Goal: Book appointment/travel/reservation

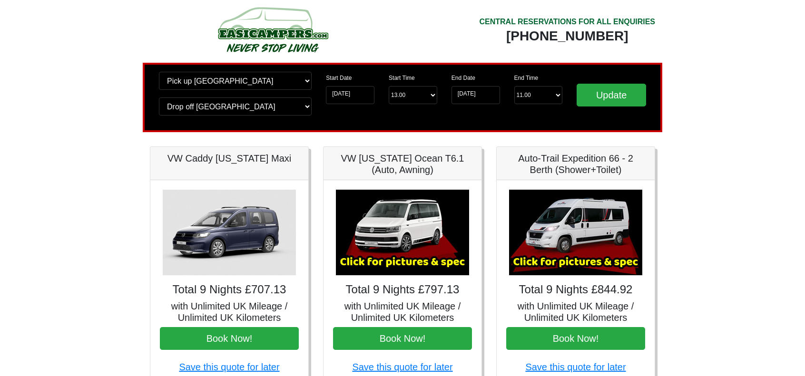
scroll to position [191, 0]
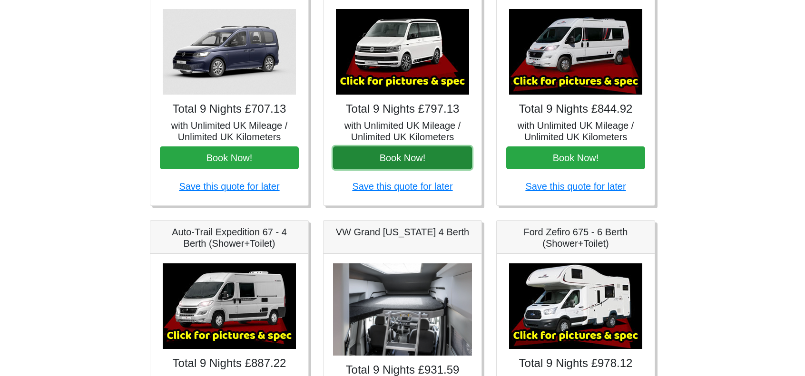
click at [417, 159] on button "Book Now!" at bounding box center [402, 157] width 139 height 23
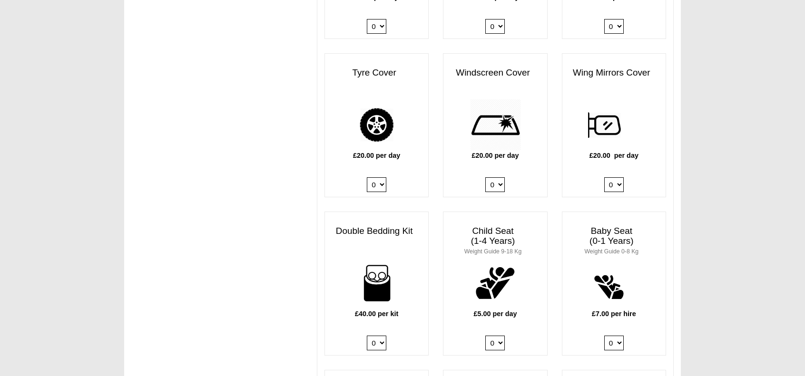
scroll to position [903, 0]
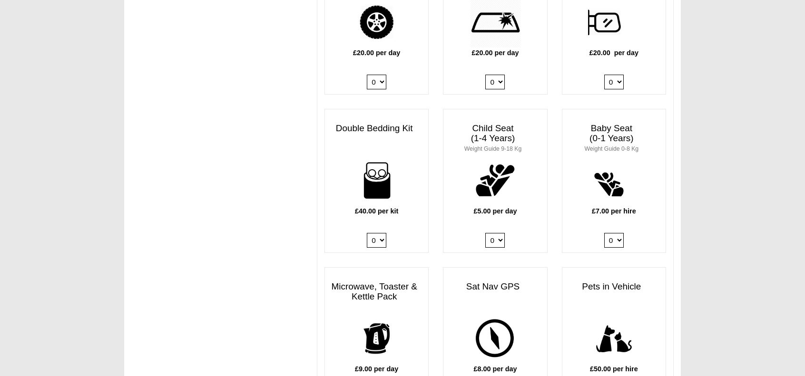
click at [381, 233] on select "0 1 2 3 4" at bounding box center [376, 240] width 19 height 15
click at [367, 233] on select "0 1 2 3 4" at bounding box center [376, 240] width 19 height 15
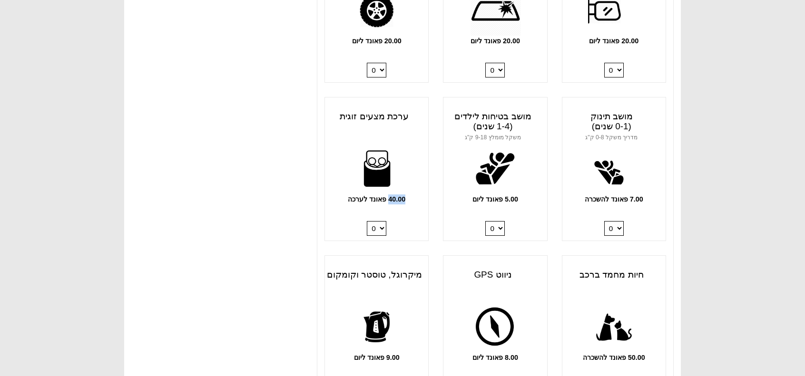
drag, startPoint x: 409, startPoint y: 196, endPoint x: 334, endPoint y: 196, distance: 75.6
click at [334, 196] on p "40.00 פאונד לערכה" at bounding box center [376, 199] width 103 height 10
click at [381, 227] on select "0 1 2 3 4" at bounding box center [376, 228] width 19 height 15
click at [367, 221] on select "0 1 2 3 4" at bounding box center [376, 228] width 19 height 15
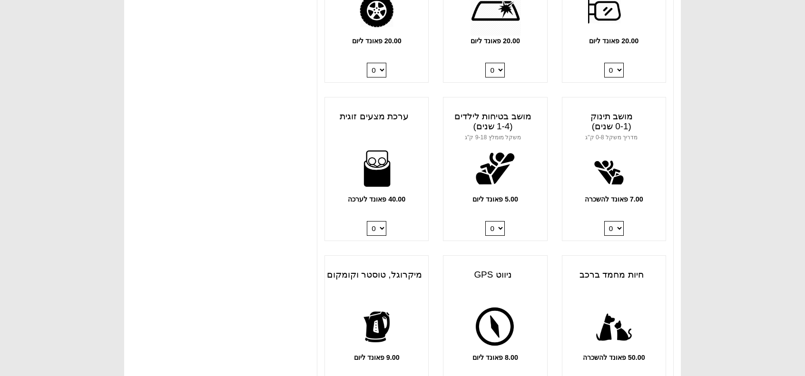
click at [383, 226] on select "0 1 2 3 4" at bounding box center [376, 228] width 19 height 15
click at [367, 221] on select "0 1 2 3 4" at bounding box center [376, 228] width 19 height 15
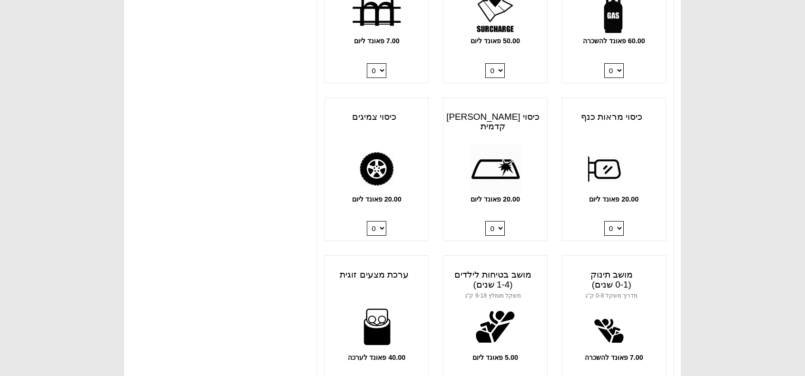
scroll to position [856, 0]
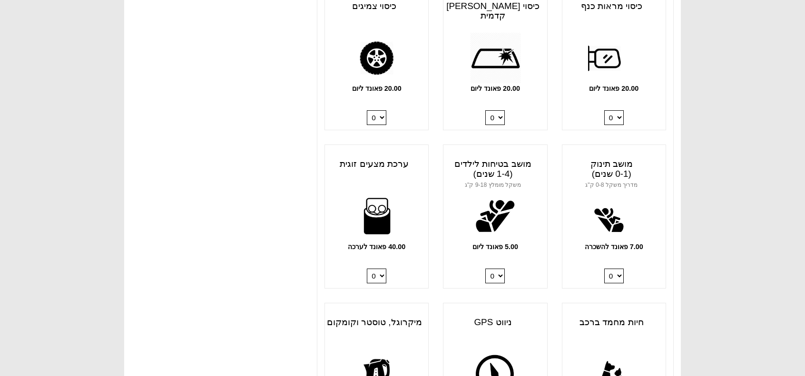
click at [374, 277] on select "0 1 2 3 4" at bounding box center [376, 276] width 19 height 15
select select "Double Bedding Kit x QTY 2 @ 40.00 GBP per kit."
click at [367, 269] on select "0 1 2 3 4" at bounding box center [376, 276] width 19 height 15
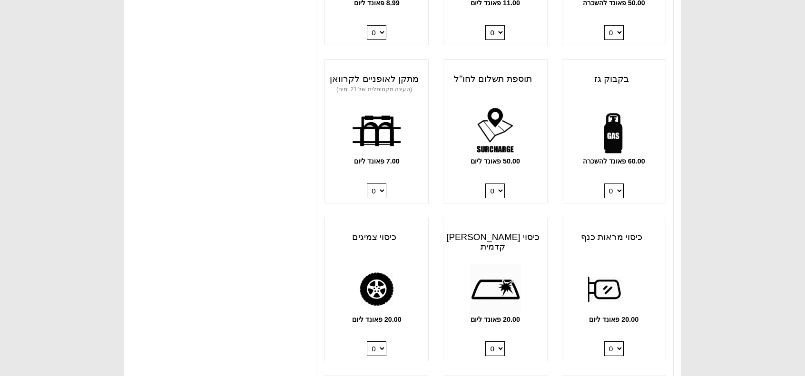
scroll to position [666, 0]
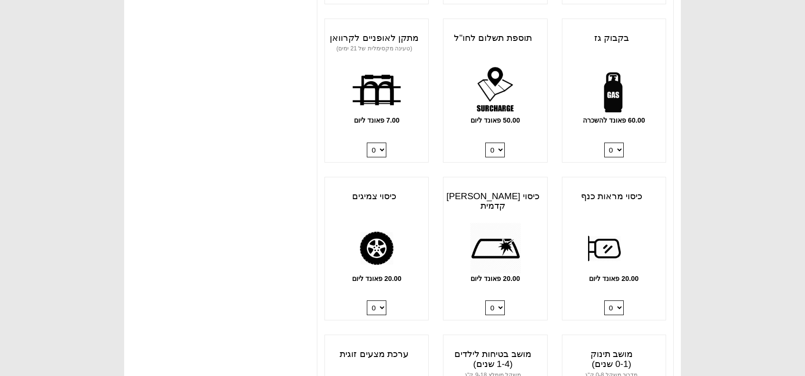
click at [620, 146] on select "0 1" at bounding box center [613, 150] width 19 height 15
select select "Gas Bottle x QTY 1 @ 60.00 GBP per hire."
click at [604, 143] on select "0 1" at bounding box center [613, 150] width 19 height 15
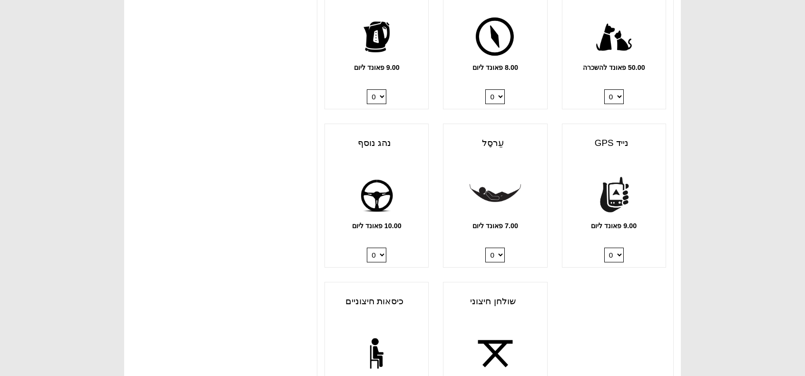
scroll to position [1200, 0]
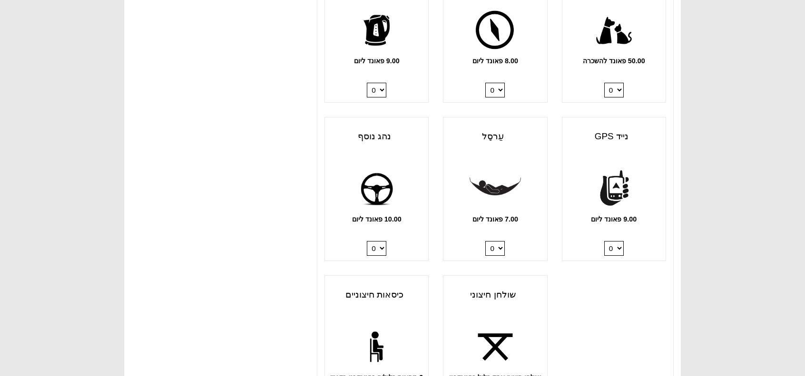
drag, startPoint x: 386, startPoint y: 244, endPoint x: 381, endPoint y: 245, distance: 5.3
click at [381, 245] on div "10.00 פאונד ליום 0 1" at bounding box center [376, 212] width 103 height 98
click at [380, 252] on select "0 1" at bounding box center [376, 248] width 19 height 15
select select "Extra Driver x QTY 1 @ 10.00 GBP per day."
click at [367, 241] on select "0 1" at bounding box center [376, 248] width 19 height 15
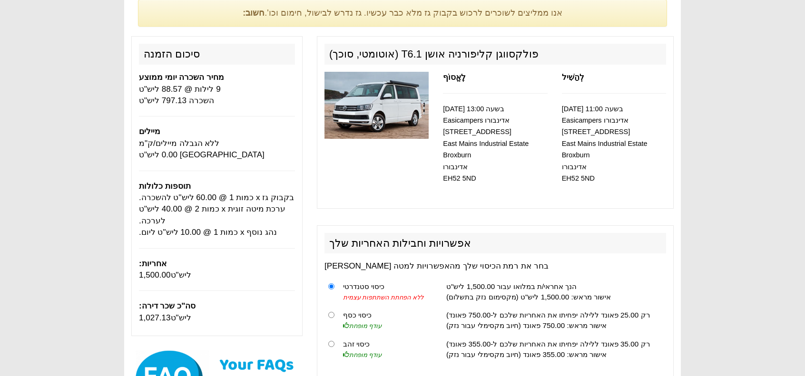
scroll to position [143, 0]
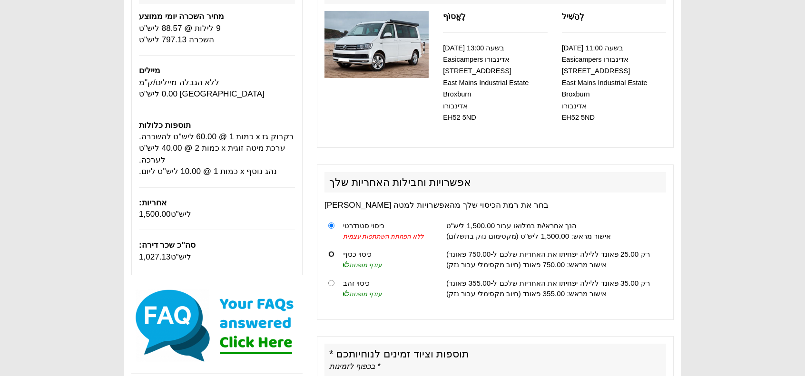
click at [330, 253] on input "radio" at bounding box center [331, 254] width 6 height 6
radio input "true"
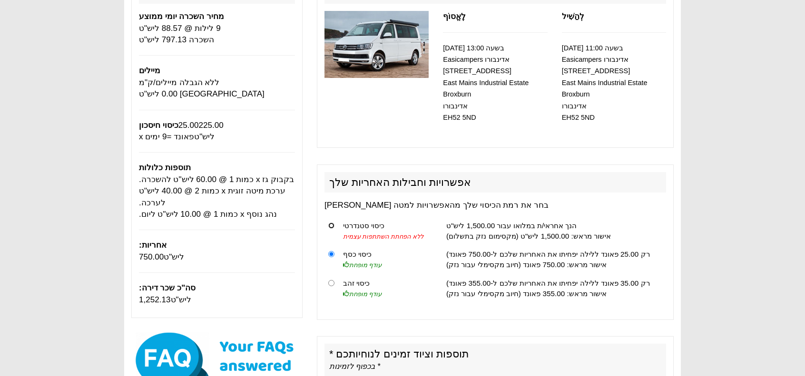
click at [333, 225] on input "radio" at bounding box center [331, 226] width 6 height 6
radio input "true"
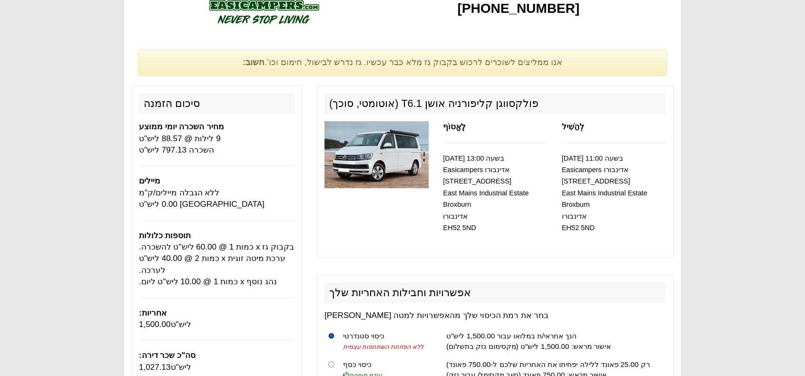
scroll to position [0, 0]
